Goal: Information Seeking & Learning: Learn about a topic

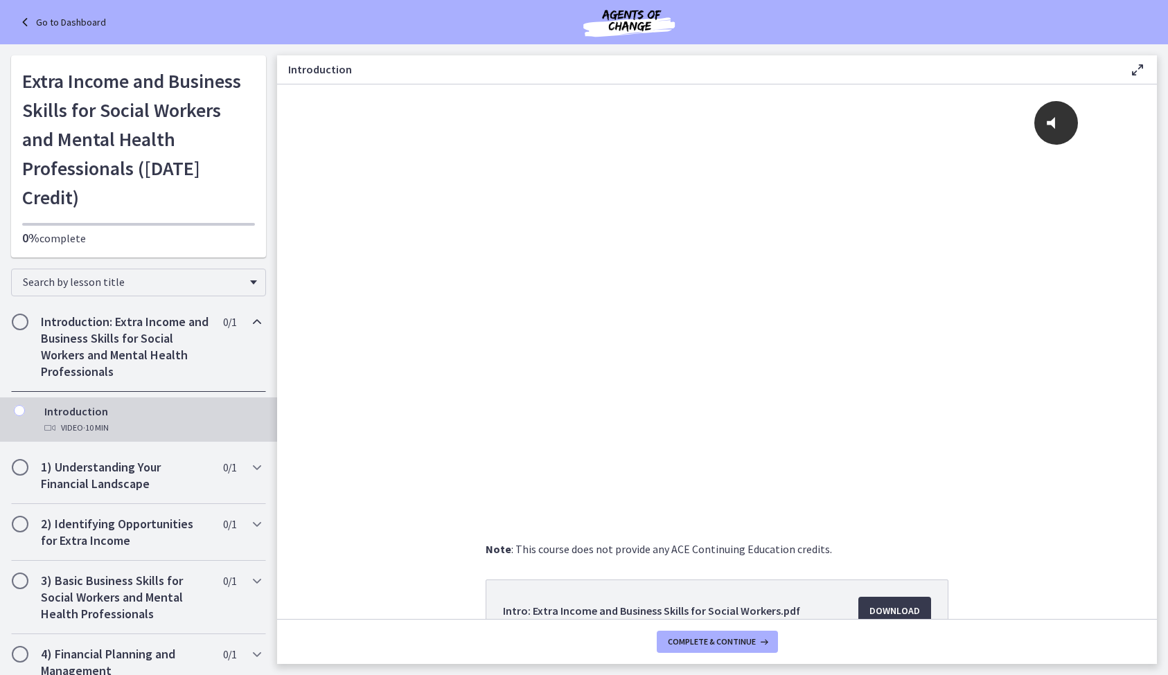
click at [1041, 576] on div "Note : This course does not provide any ACE Continuing Education credits. Intro…" at bounding box center [717, 625] width 880 height 168
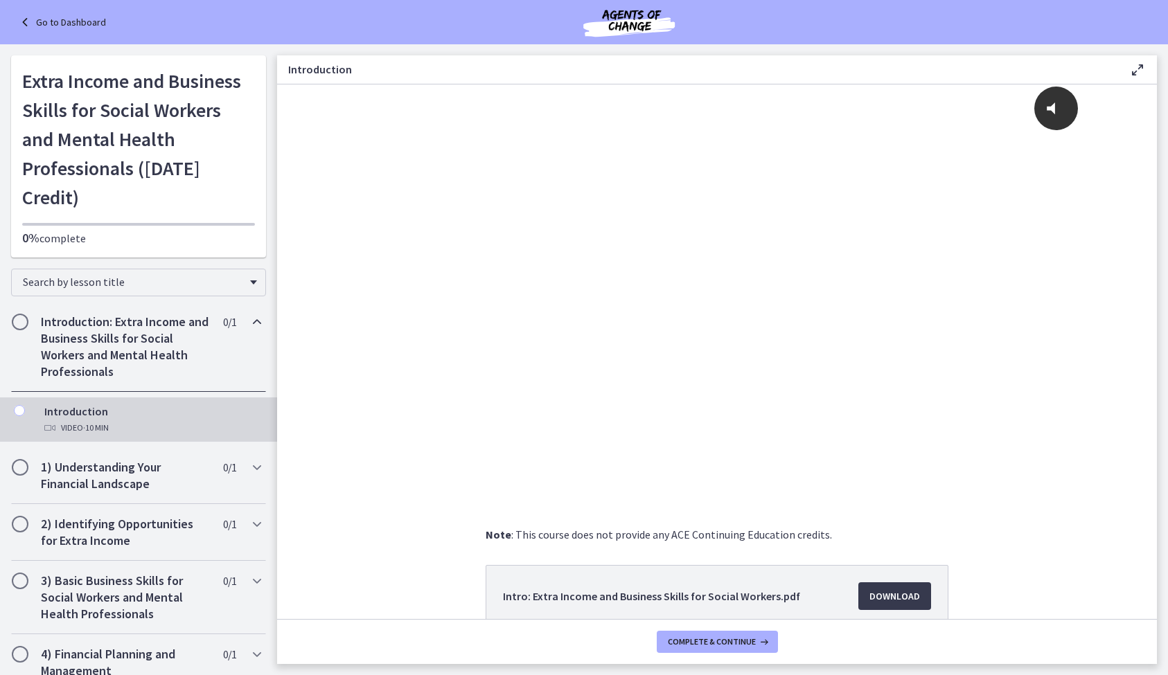
scroll to position [11, 0]
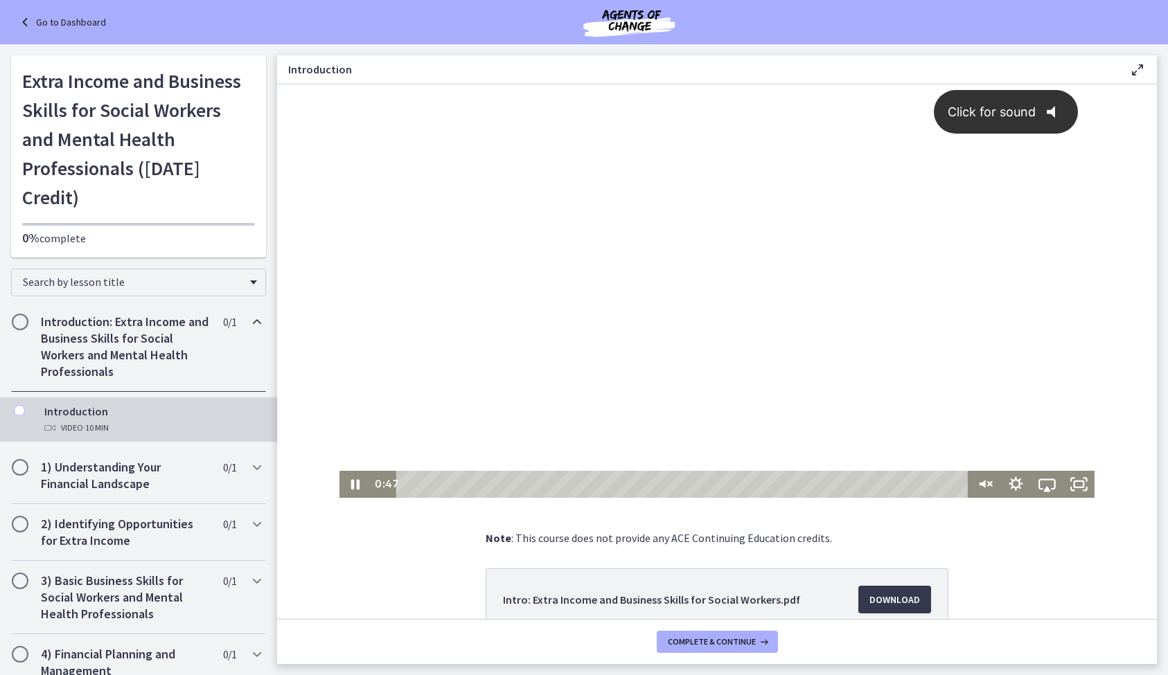
click at [1033, 112] on span "Click for sound" at bounding box center [985, 112] width 100 height 15
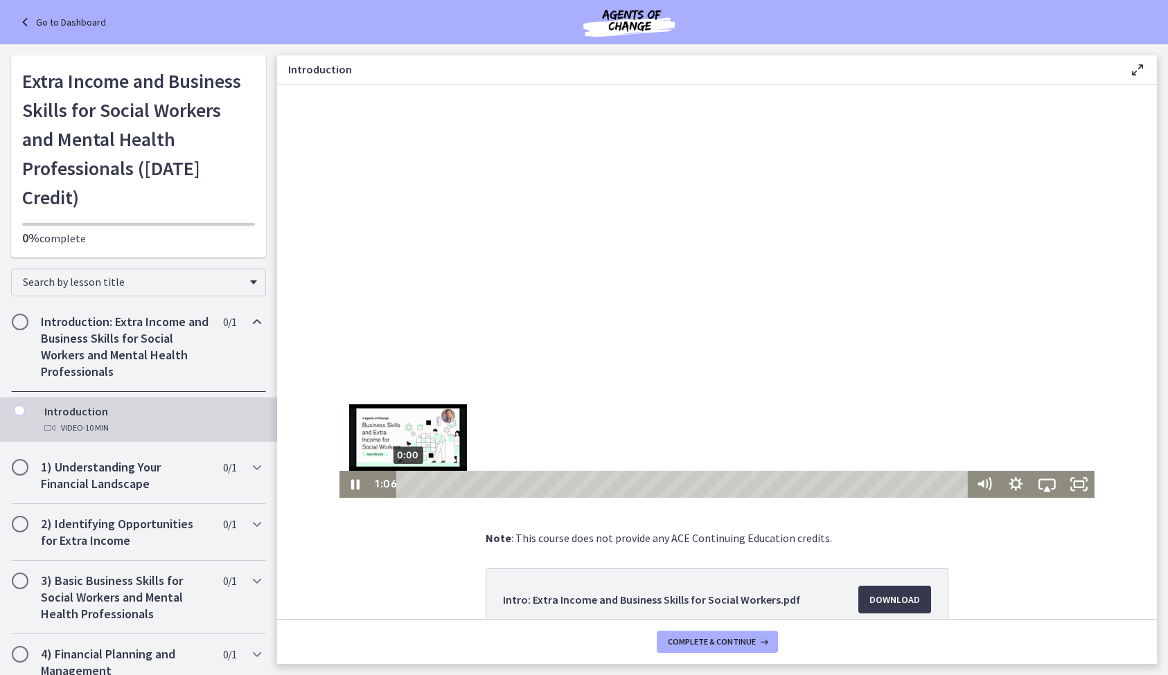
click at [408, 482] on div "0:00" at bounding box center [684, 484] width 553 height 27
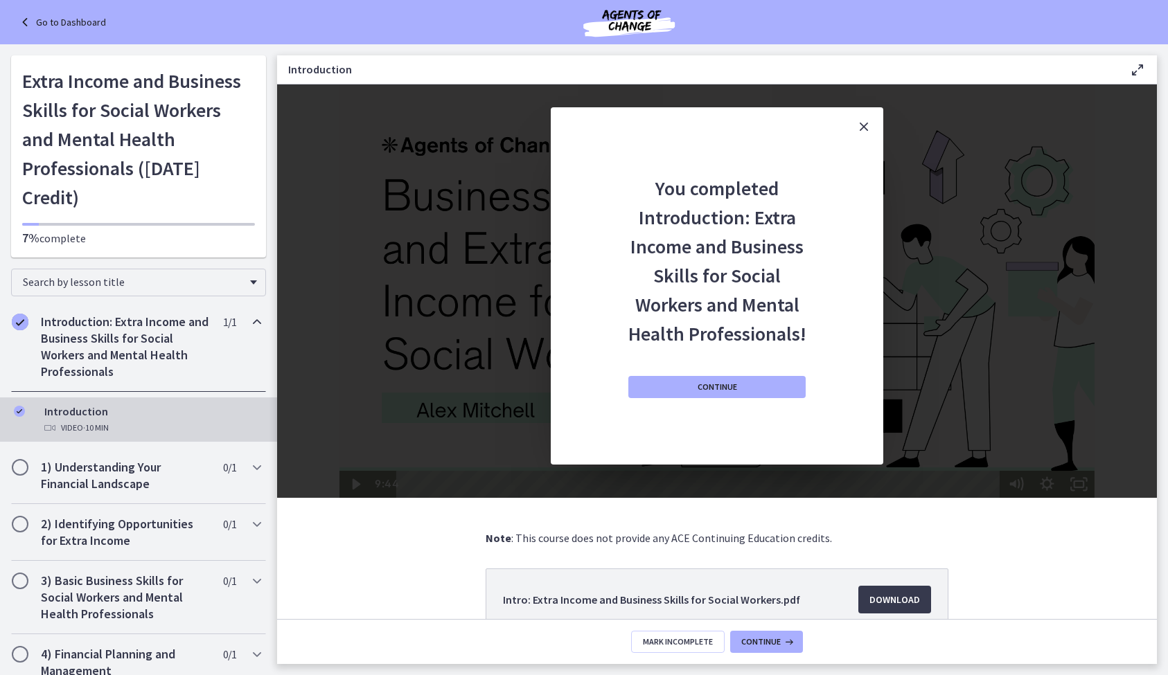
scroll to position [0, 0]
click at [867, 125] on icon "Close" at bounding box center [863, 126] width 17 height 17
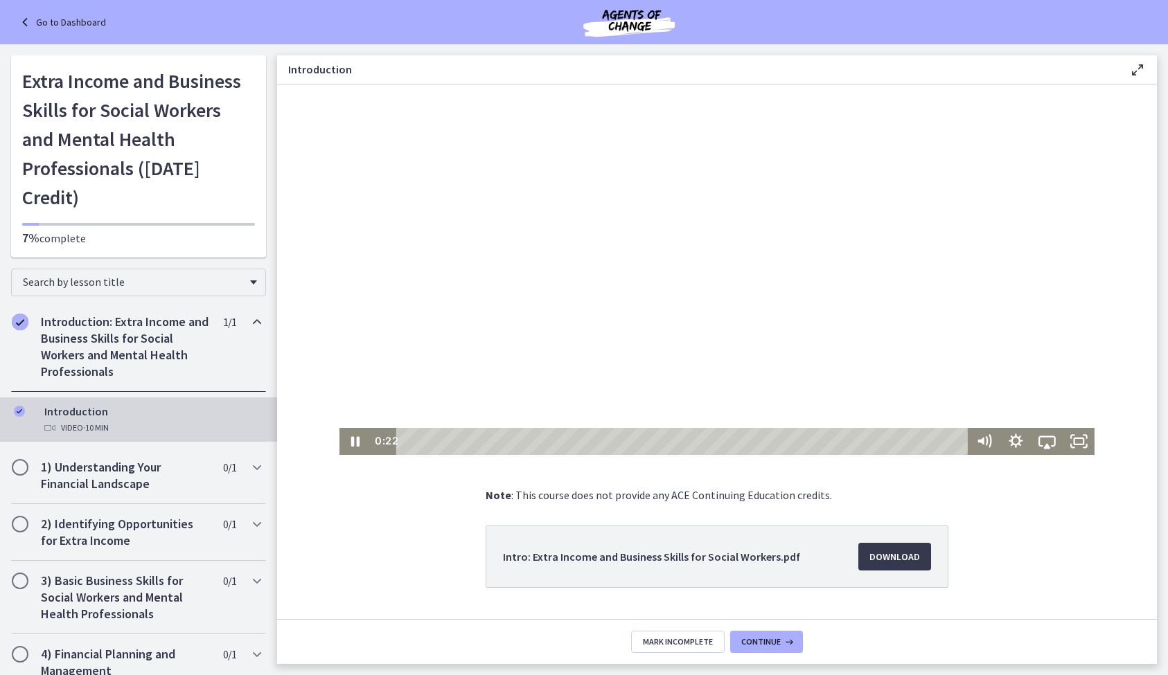
scroll to position [88, 0]
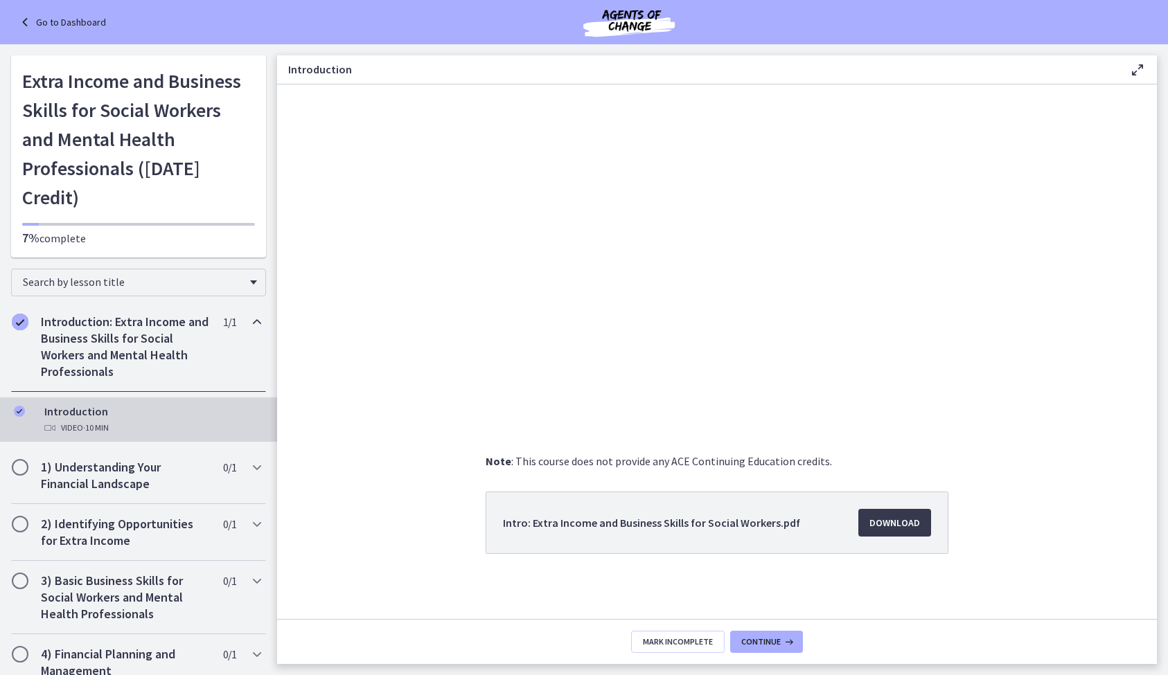
click at [740, 576] on div "Note : This course does not provide any ACE Continuing Education credits. Intro…" at bounding box center [716, 537] width 485 height 168
click at [24, 314] on icon "Completed" at bounding box center [20, 322] width 17 height 17
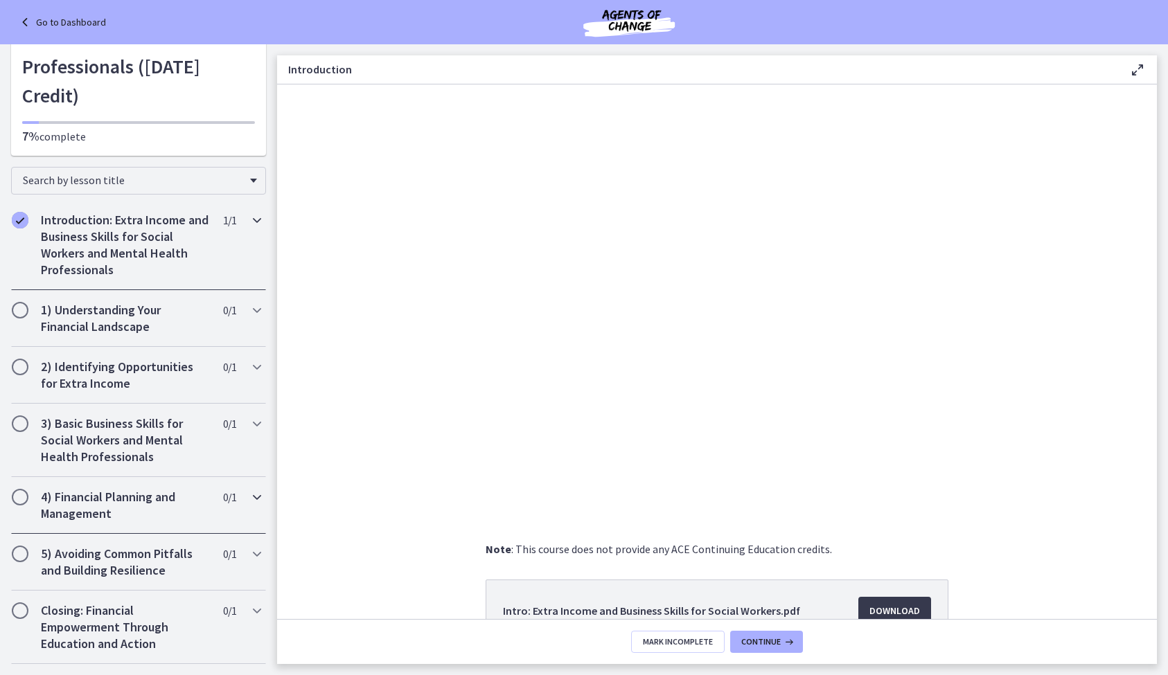
scroll to position [0, 0]
click at [26, 25] on icon at bounding box center [26, 22] width 19 height 17
